Goal: Task Accomplishment & Management: Use online tool/utility

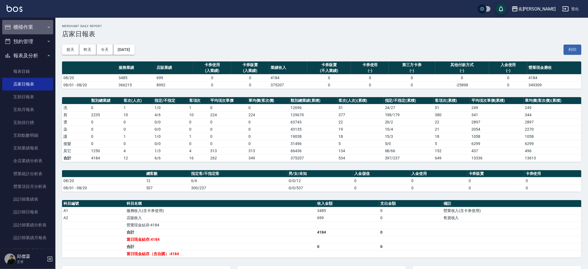
click at [35, 24] on button "櫃檯作業" at bounding box center [27, 27] width 51 height 14
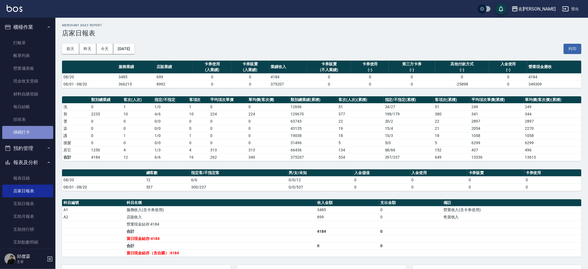
click at [45, 126] on link "掃碼打卡" at bounding box center [27, 132] width 51 height 13
